Goal: Information Seeking & Learning: Compare options

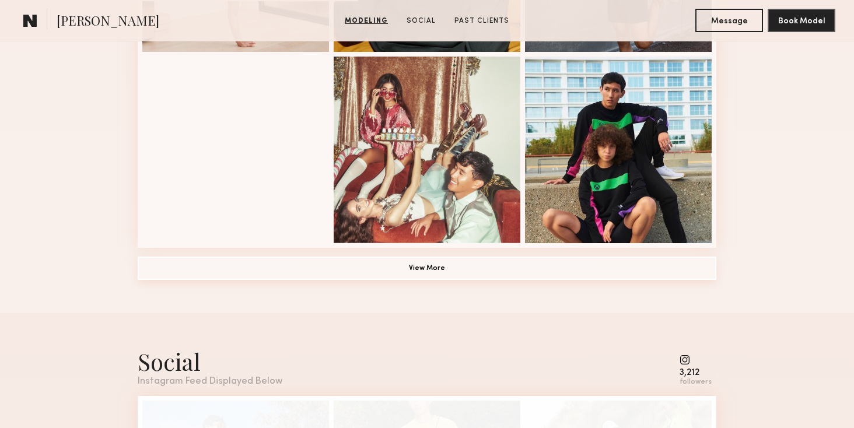
scroll to position [861, 0]
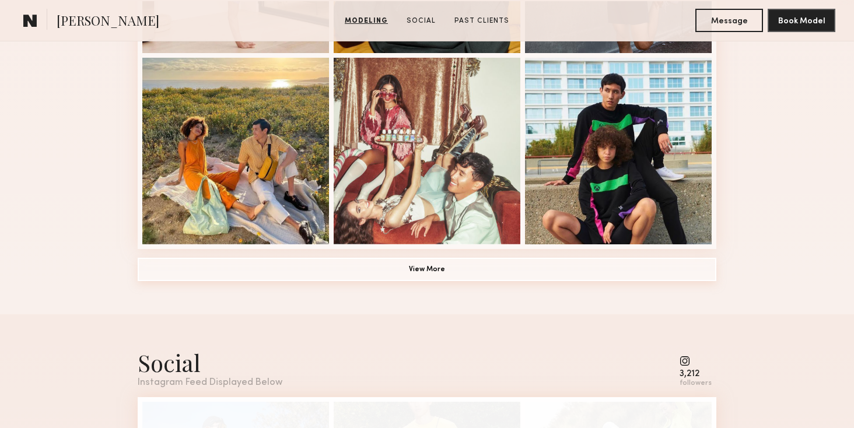
click at [404, 274] on button "View More" at bounding box center [427, 269] width 579 height 23
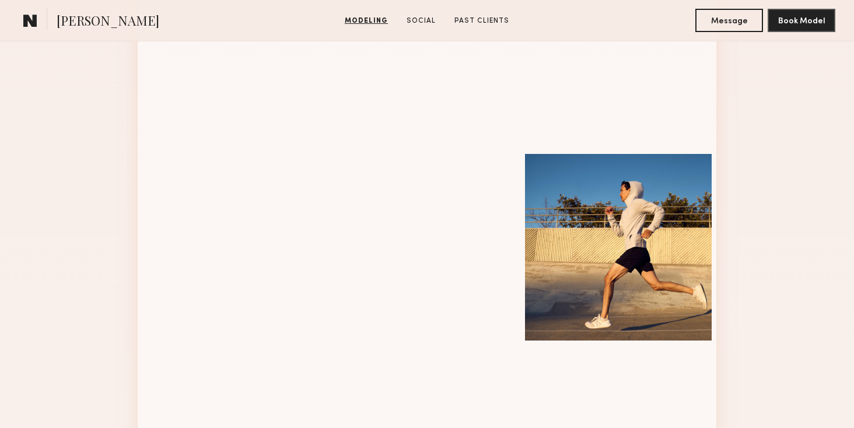
scroll to position [1346, 0]
